Goal: Check status: Check status

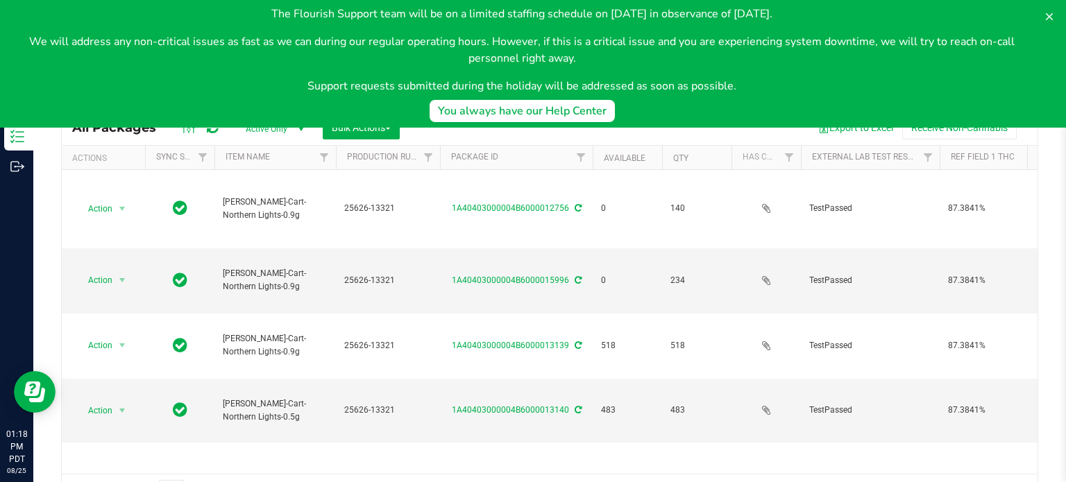
scroll to position [24, 0]
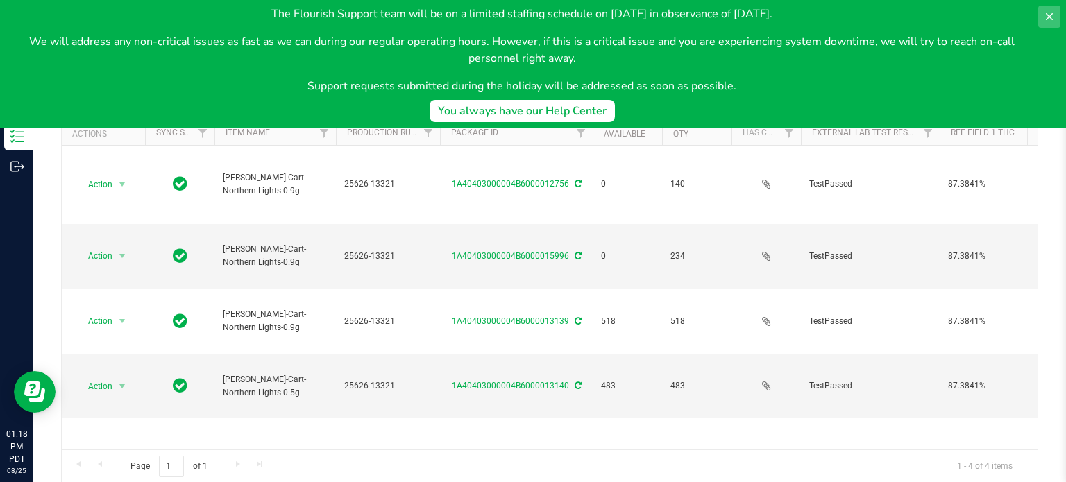
click at [1044, 12] on icon at bounding box center [1049, 16] width 11 height 11
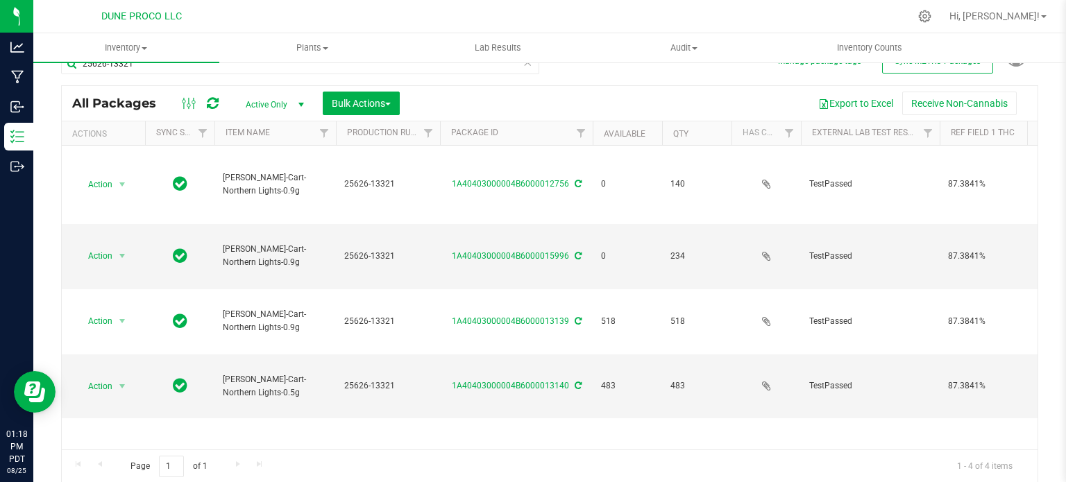
scroll to position [0, 0]
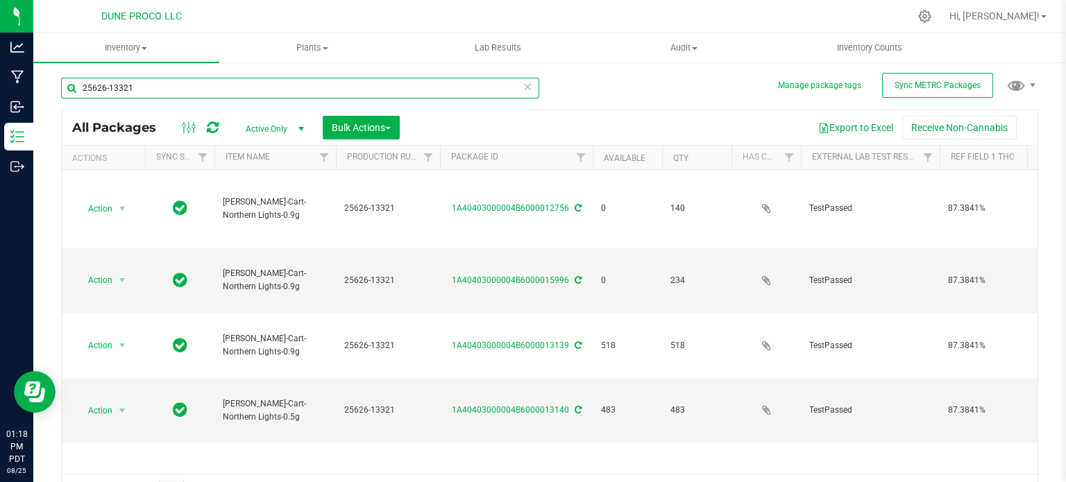
click at [297, 83] on input "25626-13321" at bounding box center [300, 88] width 478 height 21
type input "2"
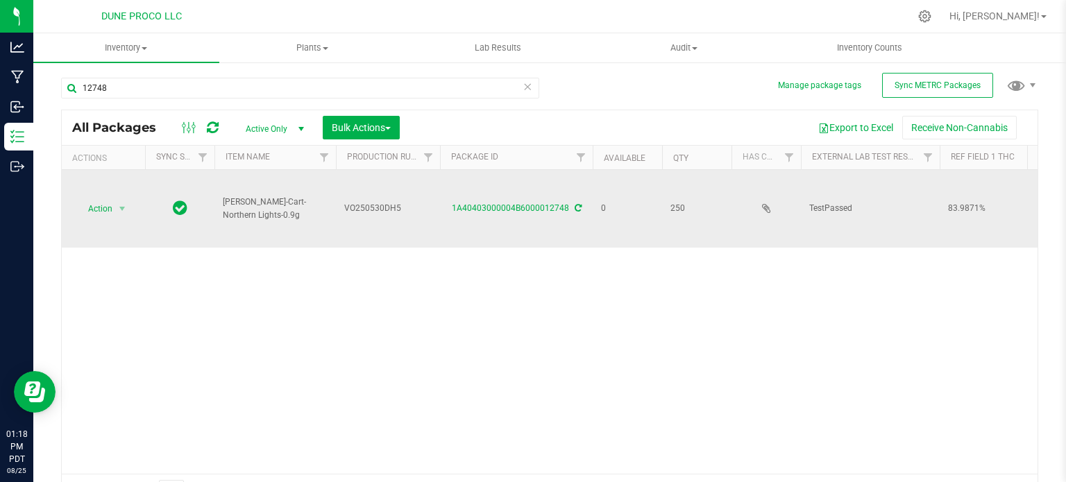
click at [395, 205] on span "VO250530DH5" at bounding box center [387, 208] width 87 height 13
click at [395, 205] on input "VO250530DH5" at bounding box center [384, 209] width 99 height 22
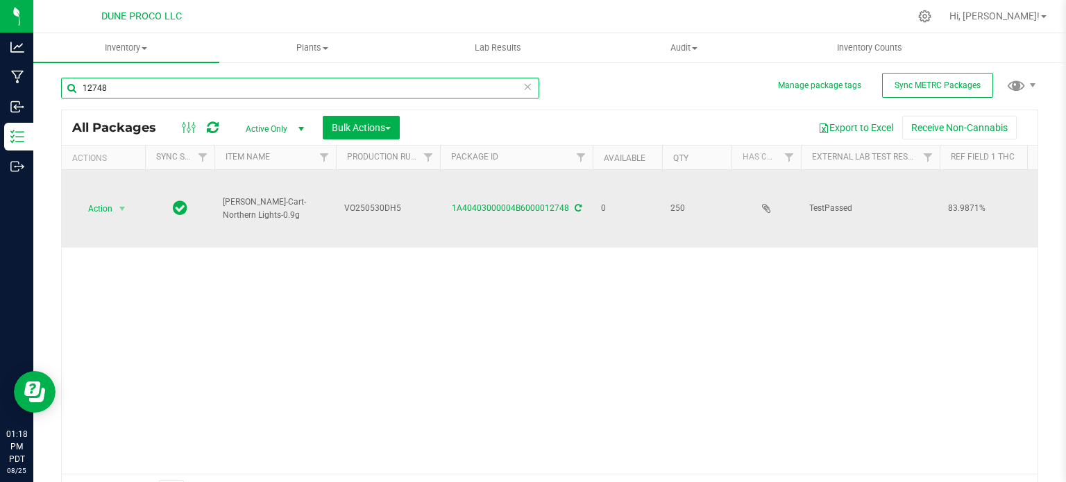
click at [234, 79] on input "12748" at bounding box center [300, 88] width 478 height 21
paste input "VO250530DH5"
type input "VO250530DH5"
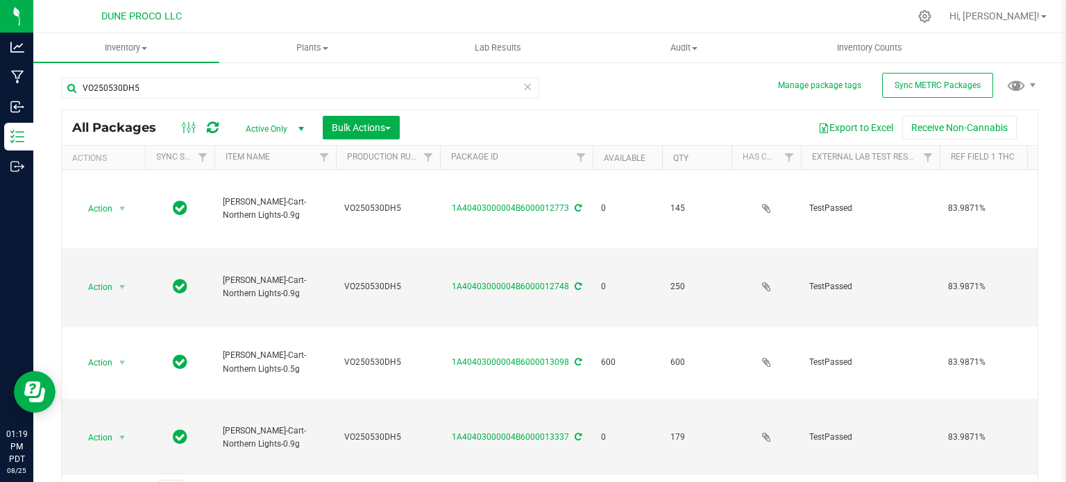
click at [307, 136] on span "select" at bounding box center [300, 128] width 17 height 19
click at [283, 216] on li "All" at bounding box center [271, 213] width 75 height 21
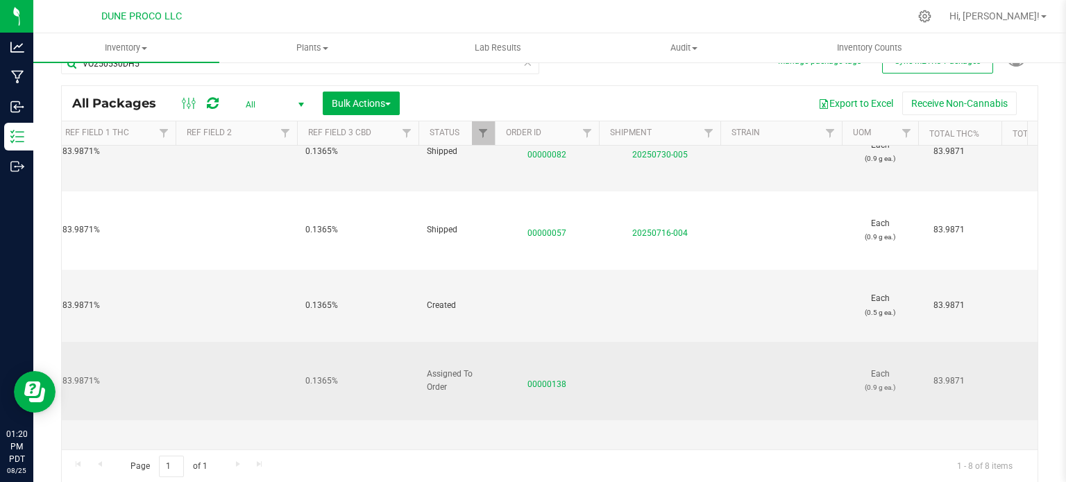
click at [544, 371] on span "00000138" at bounding box center [546, 381] width 87 height 20
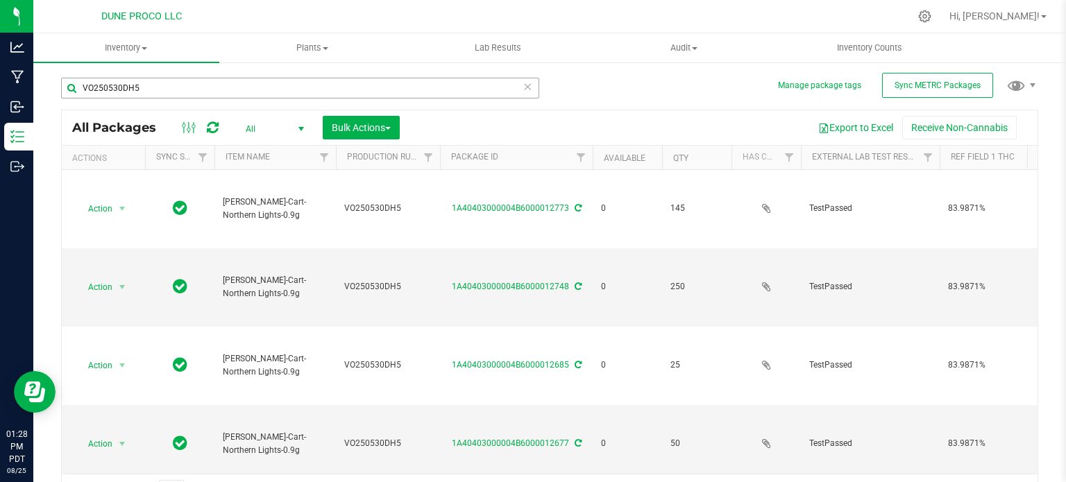
drag, startPoint x: 225, startPoint y: 73, endPoint x: 218, endPoint y: 94, distance: 22.0
click at [218, 94] on div "VO250530DH5" at bounding box center [305, 87] width 489 height 44
click at [218, 94] on input "VO250530DH5" at bounding box center [300, 88] width 478 height 21
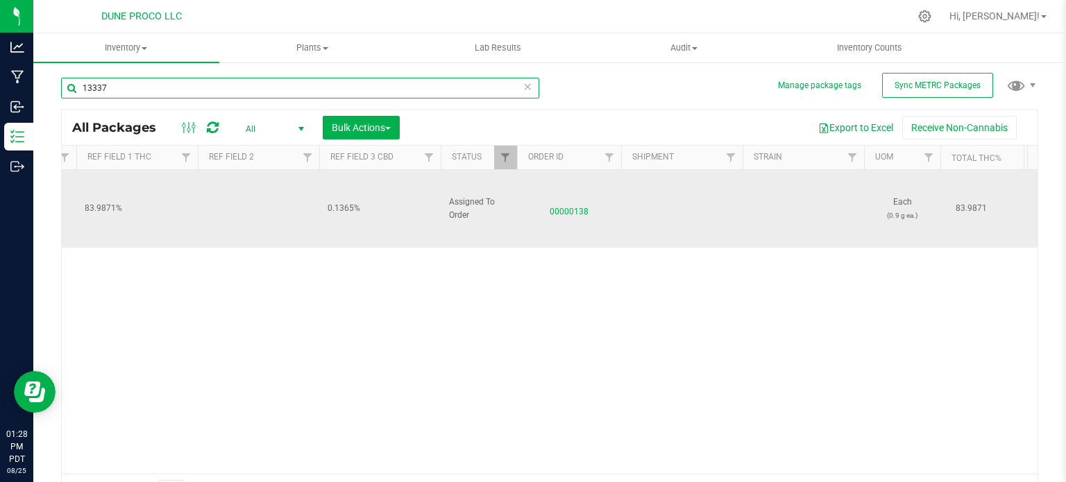
scroll to position [0, 904]
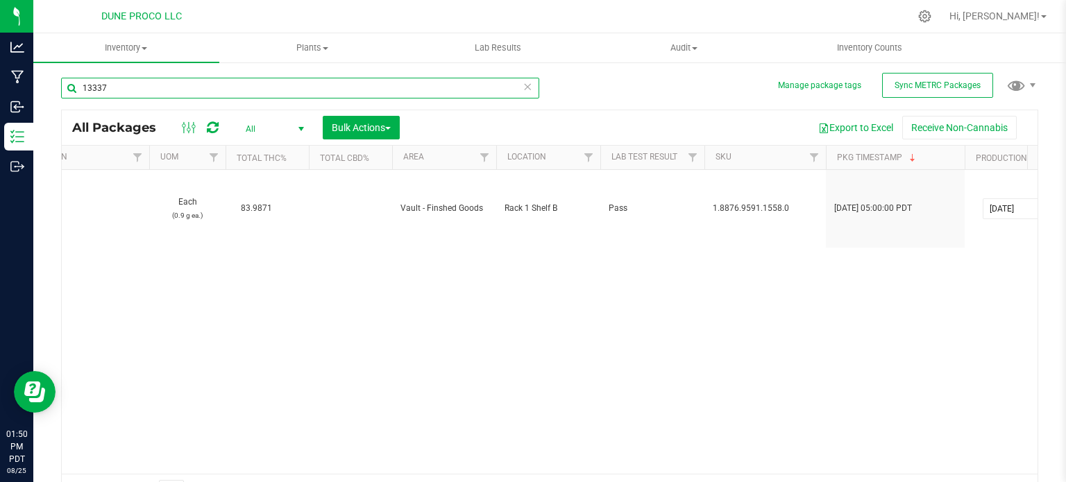
click at [269, 87] on input "13337" at bounding box center [300, 88] width 478 height 21
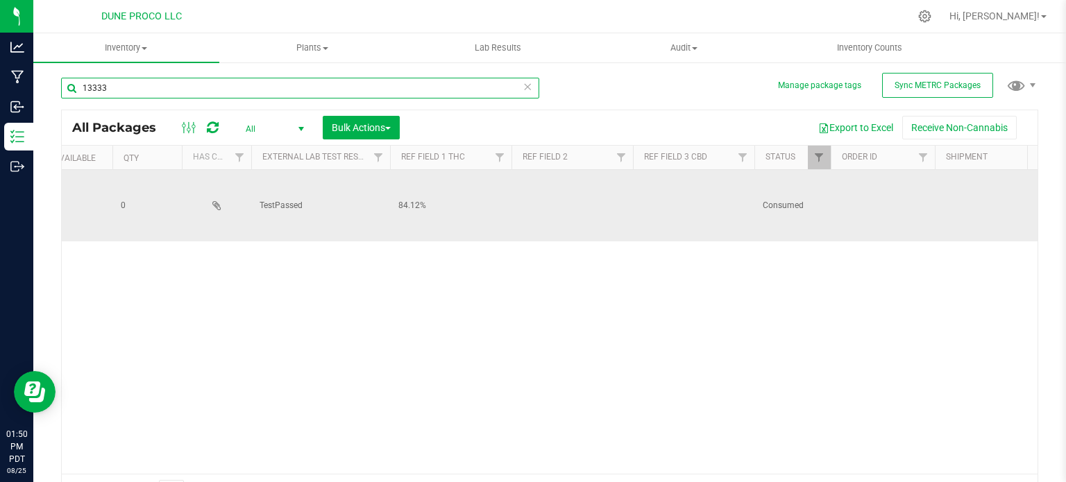
scroll to position [0, 186]
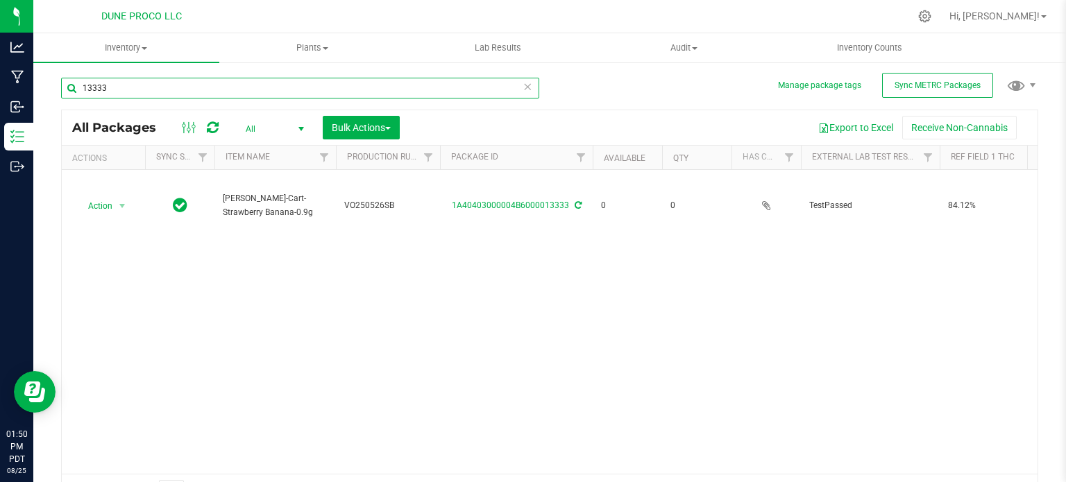
click at [294, 96] on input "13333" at bounding box center [300, 88] width 478 height 21
click at [294, 96] on input "13132" at bounding box center [300, 88] width 478 height 21
type input "13132"
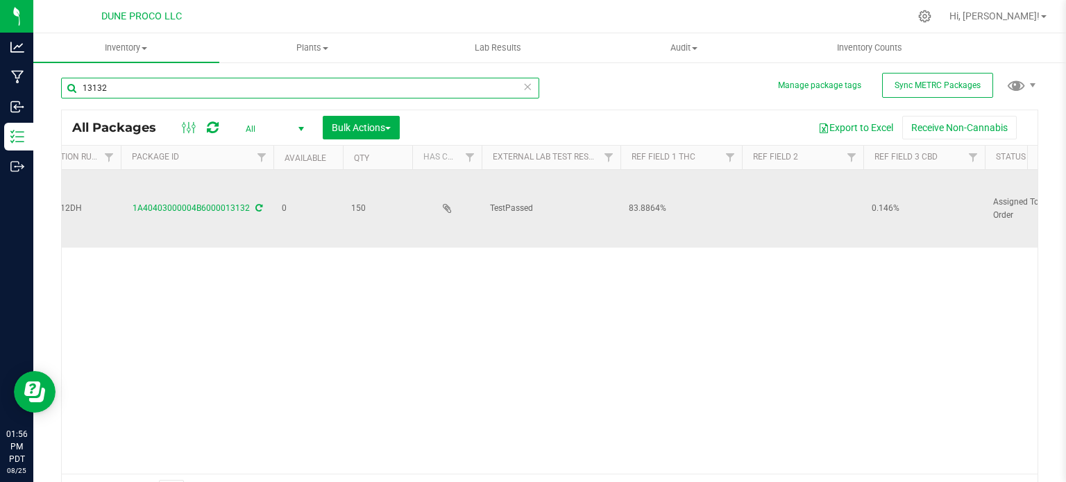
scroll to position [0, 516]
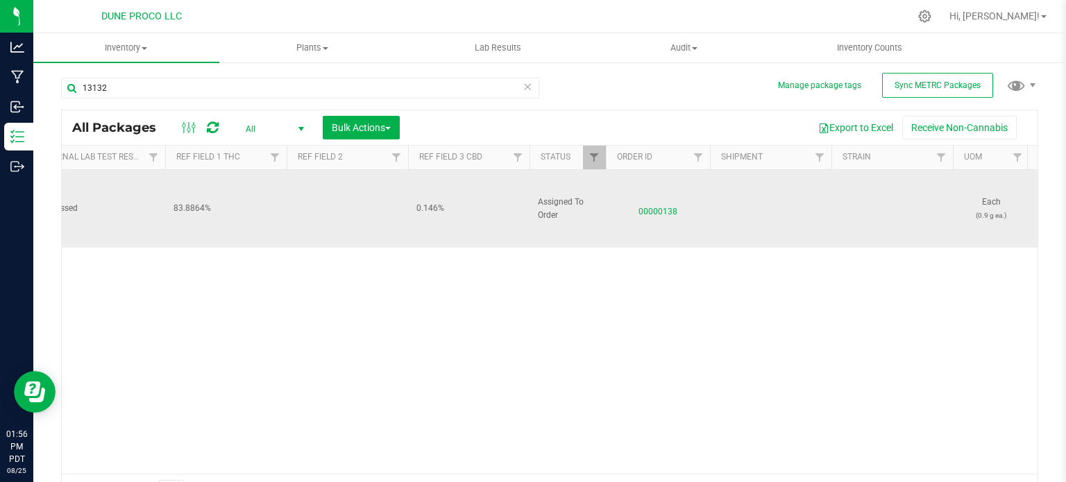
click at [648, 210] on span "00000138" at bounding box center [657, 209] width 87 height 20
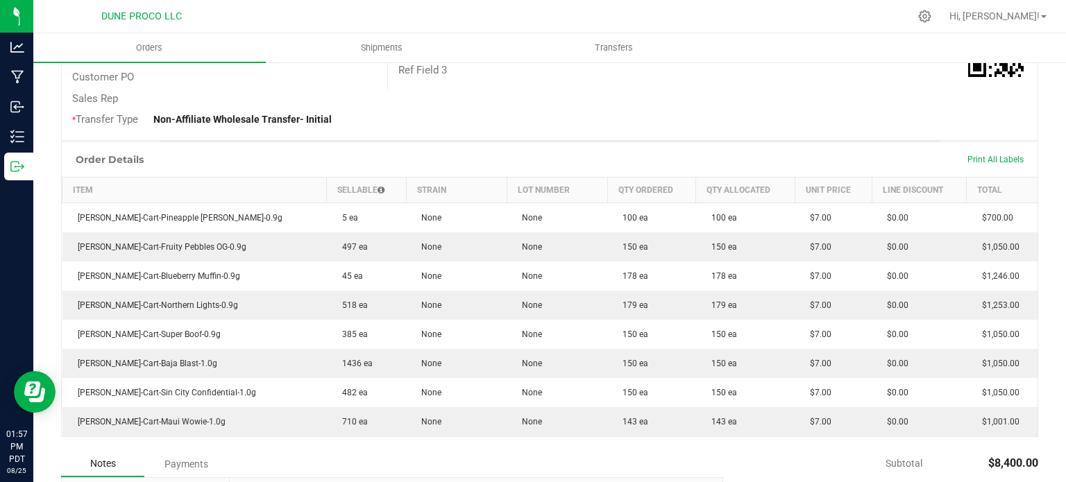
scroll to position [279, 0]
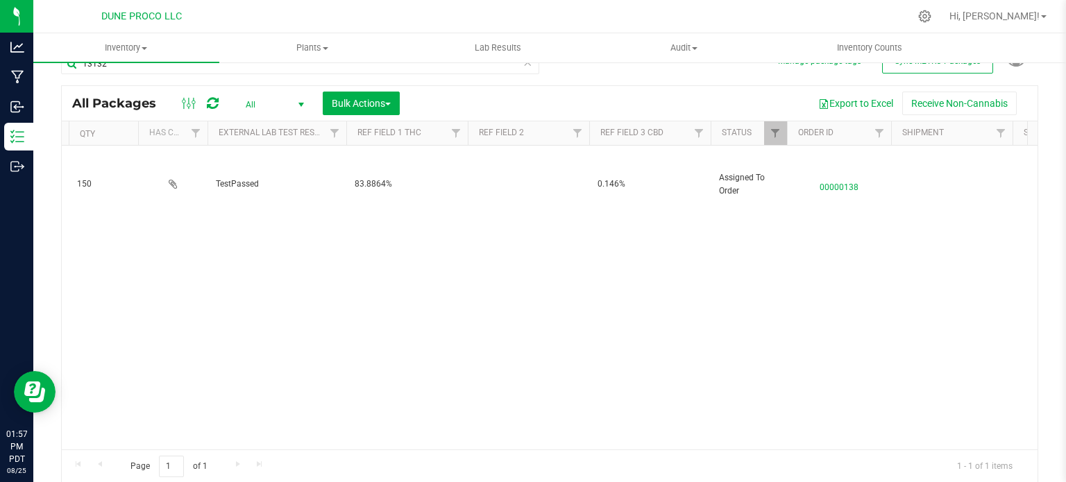
scroll to position [0, 627]
